Goal: Information Seeking & Learning: Check status

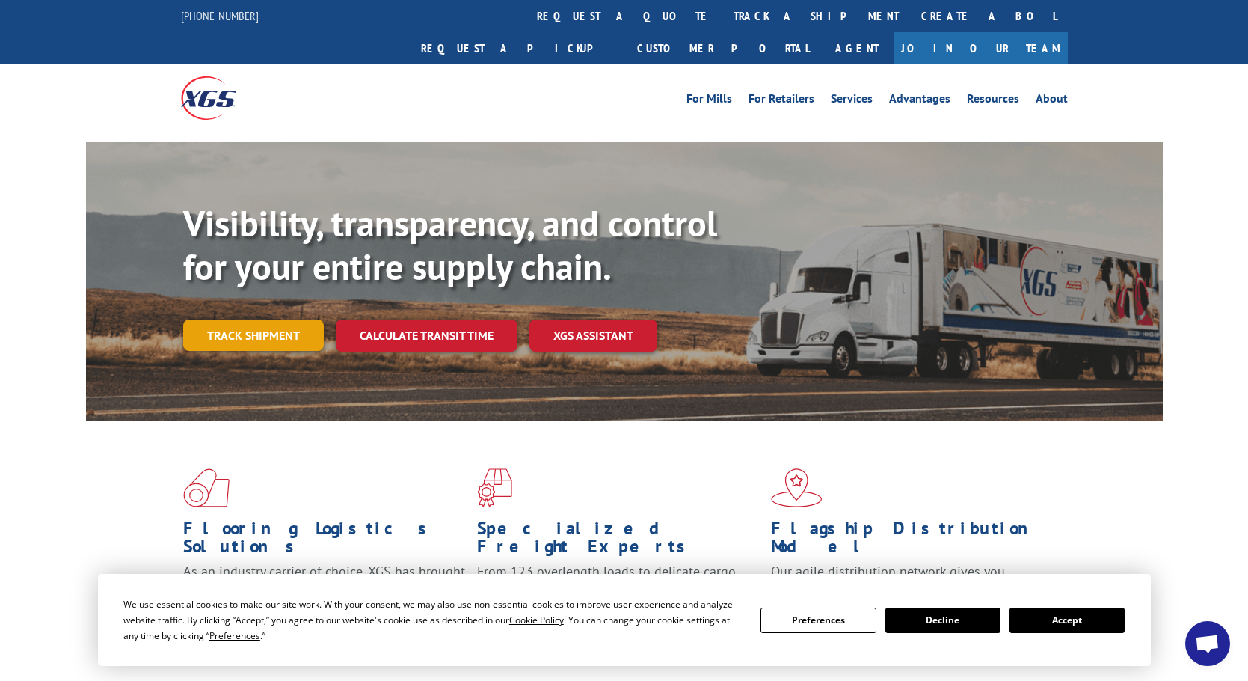
click at [289, 319] on link "Track shipment" at bounding box center [253, 334] width 141 height 31
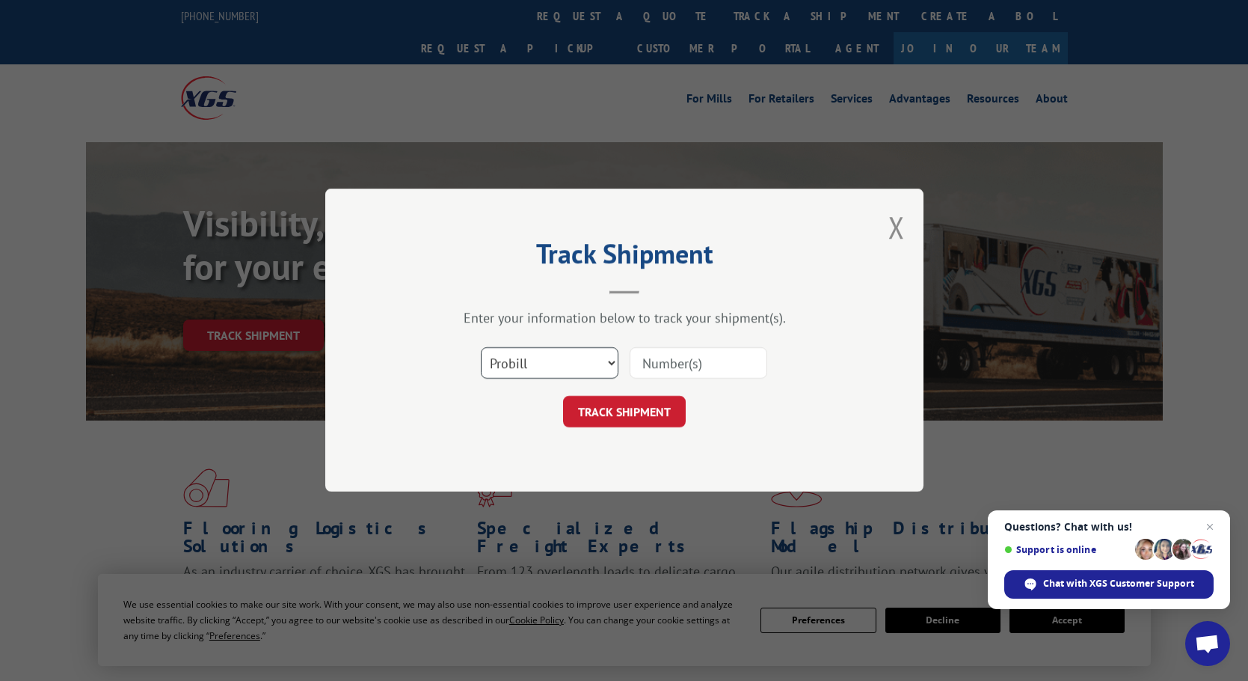
select select "bol"
click at [669, 363] on input at bounding box center [699, 363] width 138 height 31
type input "54396364"
click at [648, 408] on button "TRACK SHIPMENT" at bounding box center [624, 411] width 123 height 31
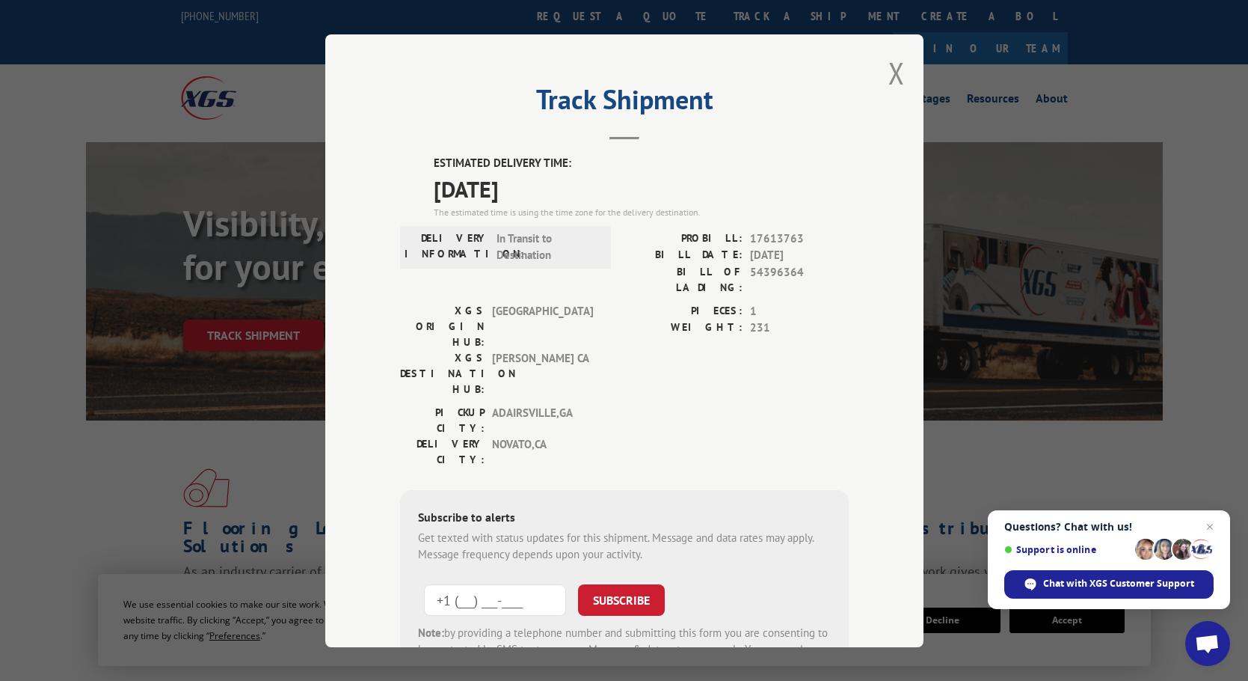
click at [495, 583] on input "+1 (___) ___-____" at bounding box center [495, 598] width 142 height 31
type input "[PHONE_NUMBER]"
click at [628, 583] on button "SUBSCRIBE" at bounding box center [621, 598] width 87 height 31
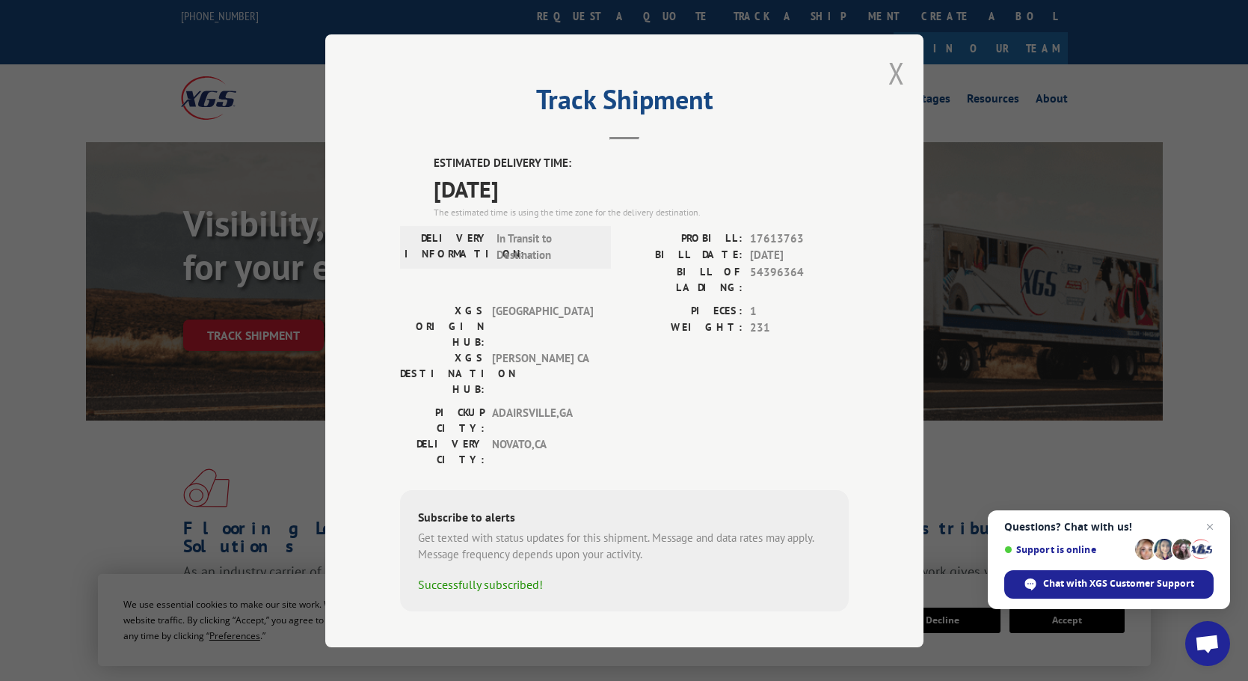
click at [895, 83] on button "Close modal" at bounding box center [896, 73] width 16 height 40
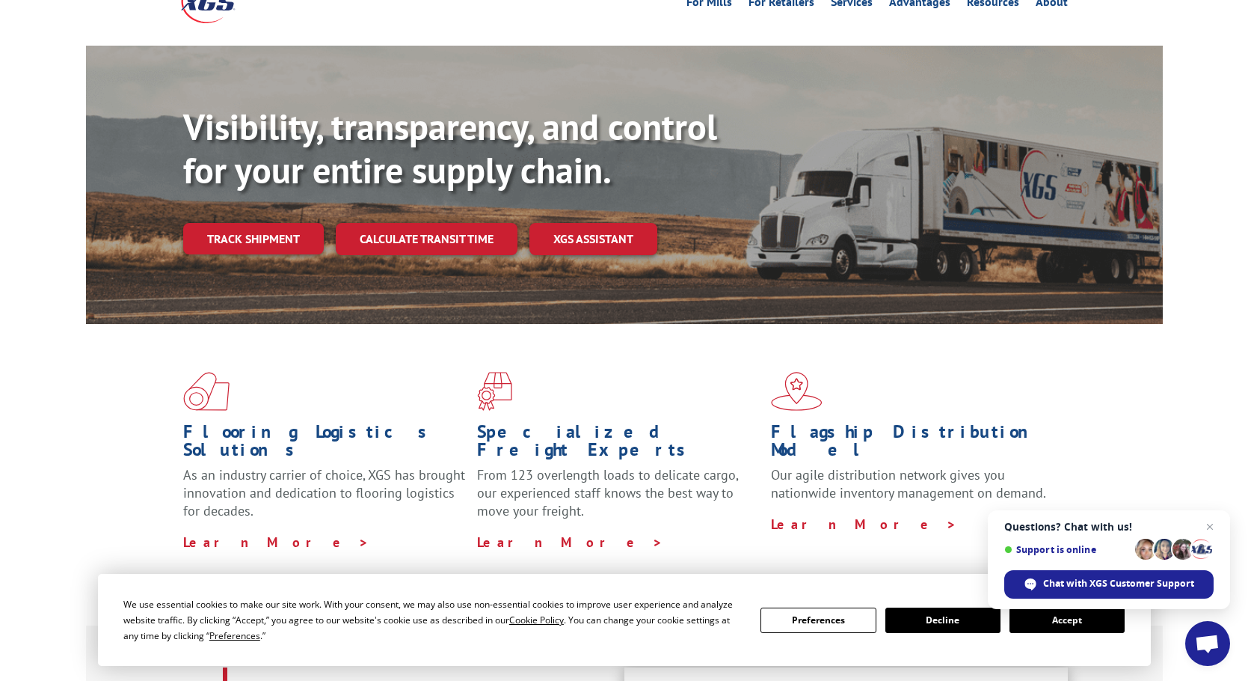
scroll to position [91, 0]
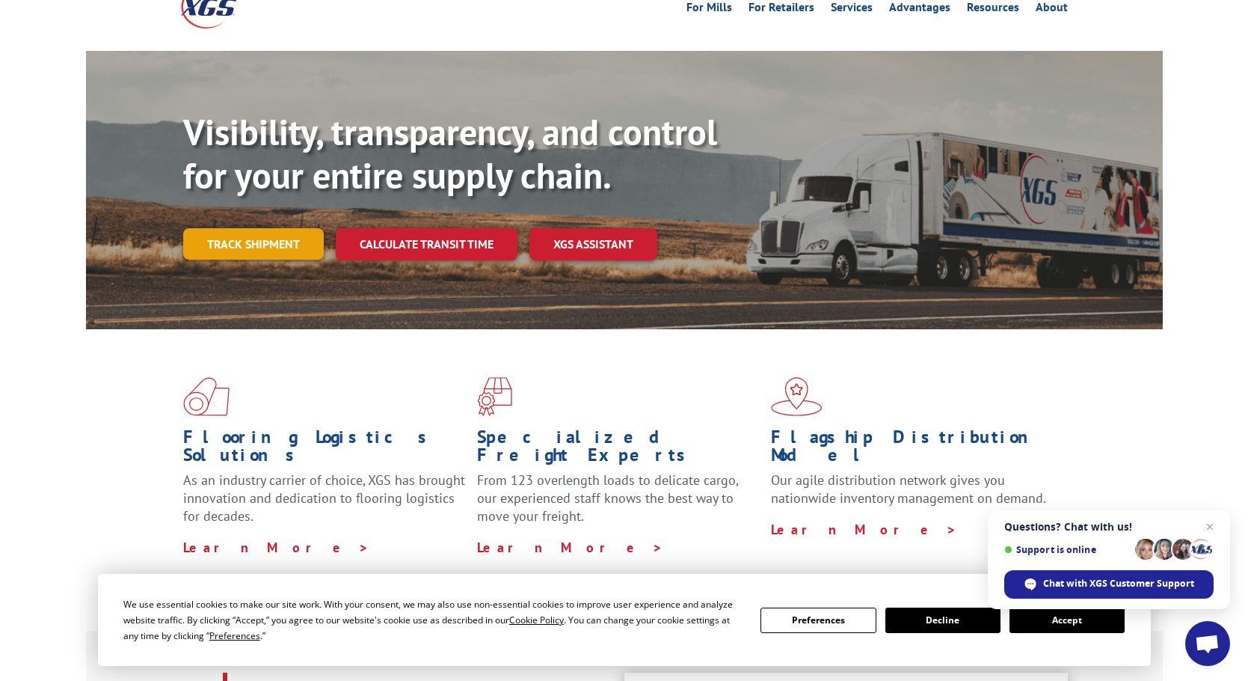
click at [257, 228] on link "Track shipment" at bounding box center [253, 243] width 141 height 31
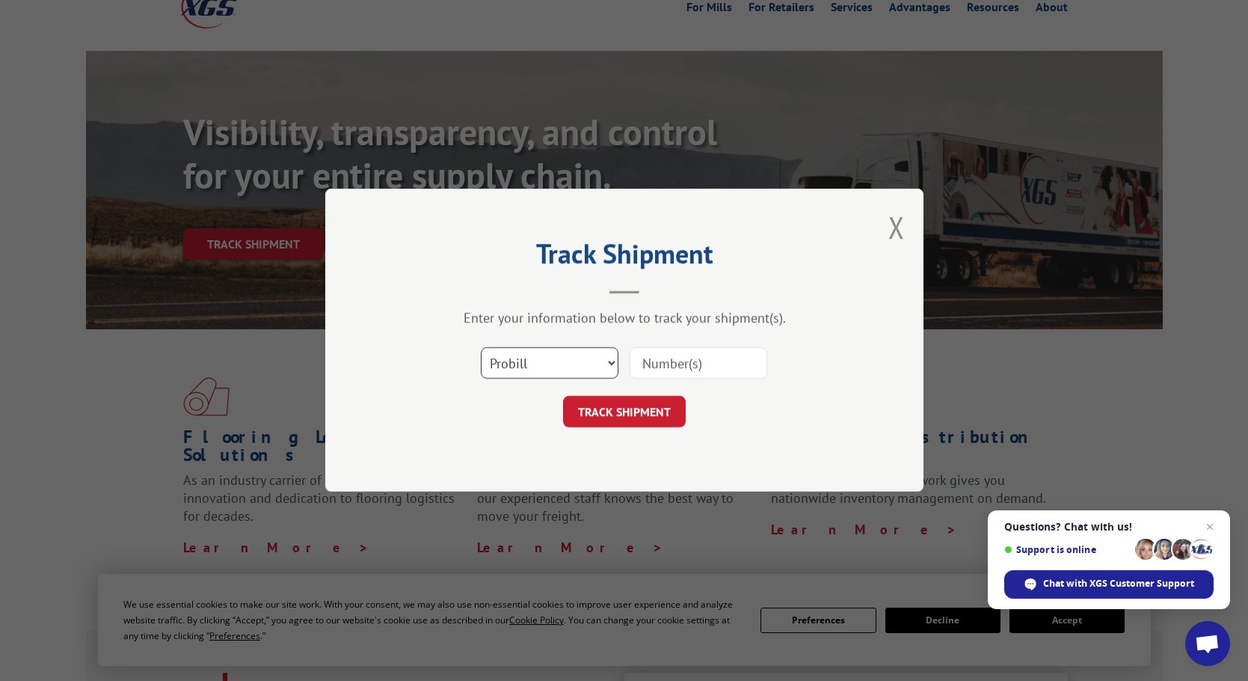
select select "bol"
click at [657, 359] on input at bounding box center [699, 363] width 138 height 31
type input "54396364"
click at [644, 405] on button "TRACK SHIPMENT" at bounding box center [624, 411] width 123 height 31
